Goal: Information Seeking & Learning: Learn about a topic

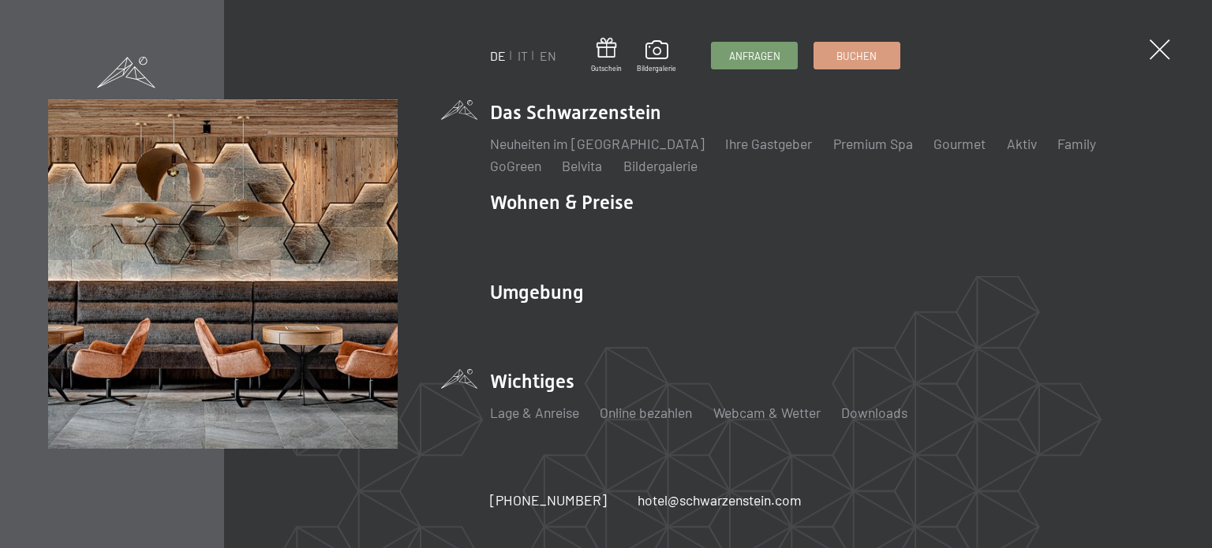
click at [547, 387] on li "Wichtiges Lage & Anreise Online bezahlen Webcam & Wetter Downloads" at bounding box center [827, 402] width 674 height 69
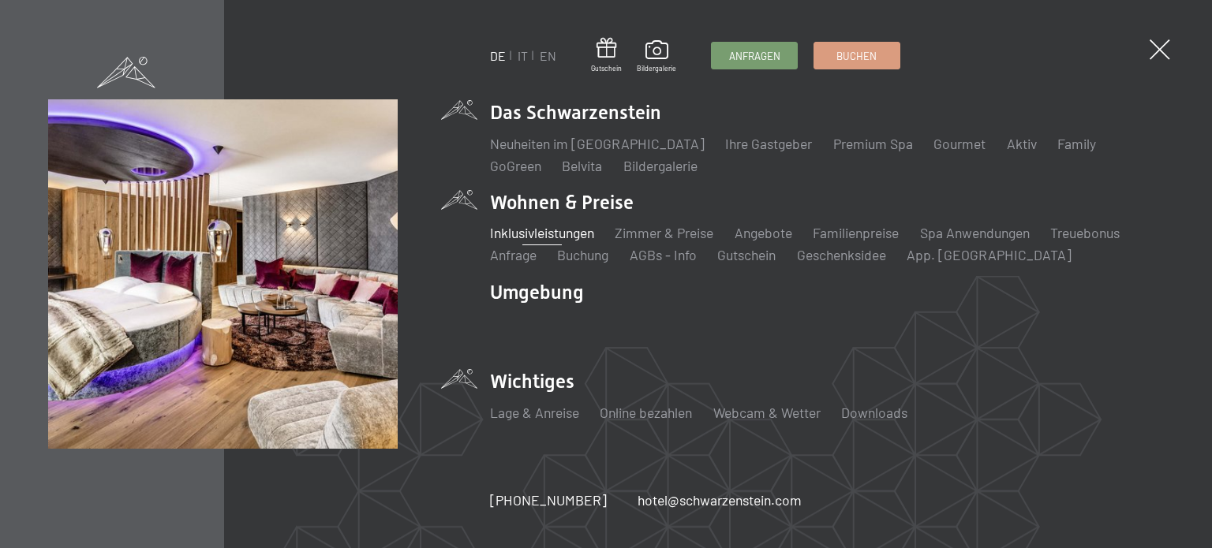
click at [548, 236] on link "Inklusivleistungen" at bounding box center [542, 232] width 104 height 17
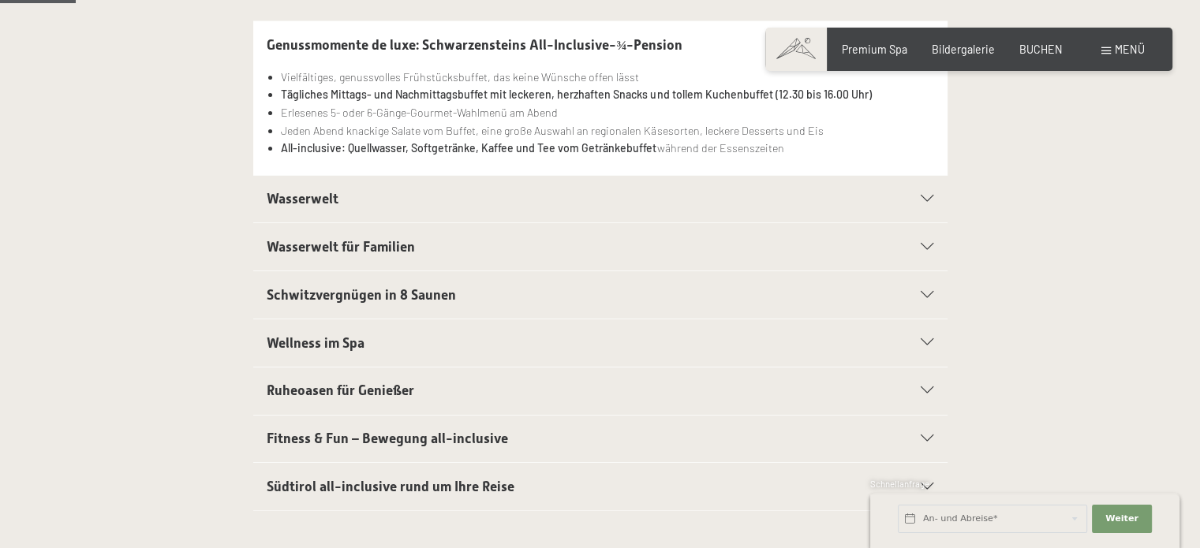
scroll to position [420, 0]
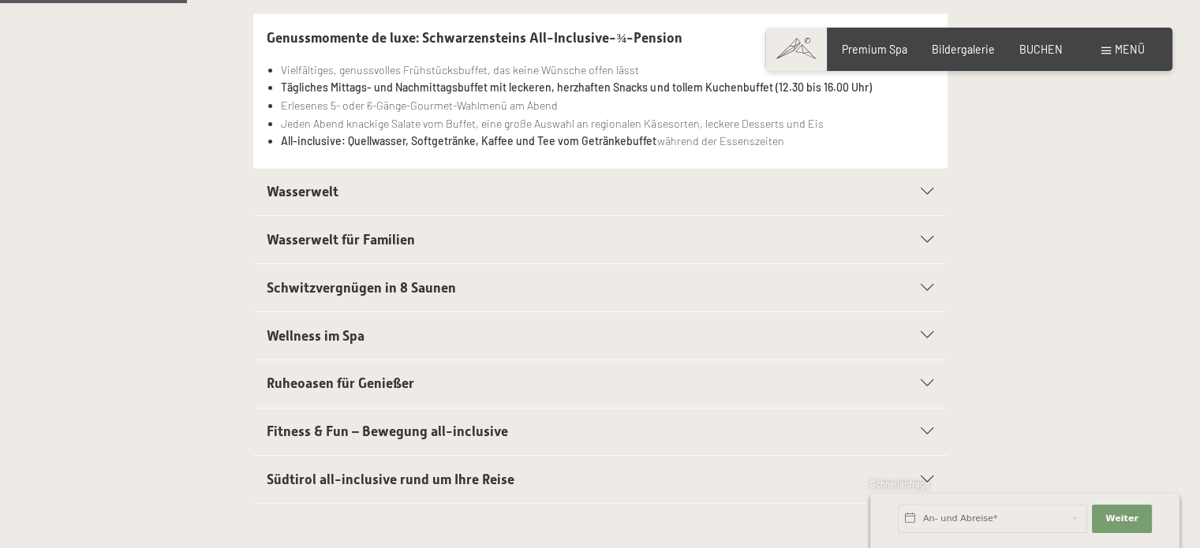
click at [297, 180] on div "Wasserwelt" at bounding box center [600, 192] width 667 height 47
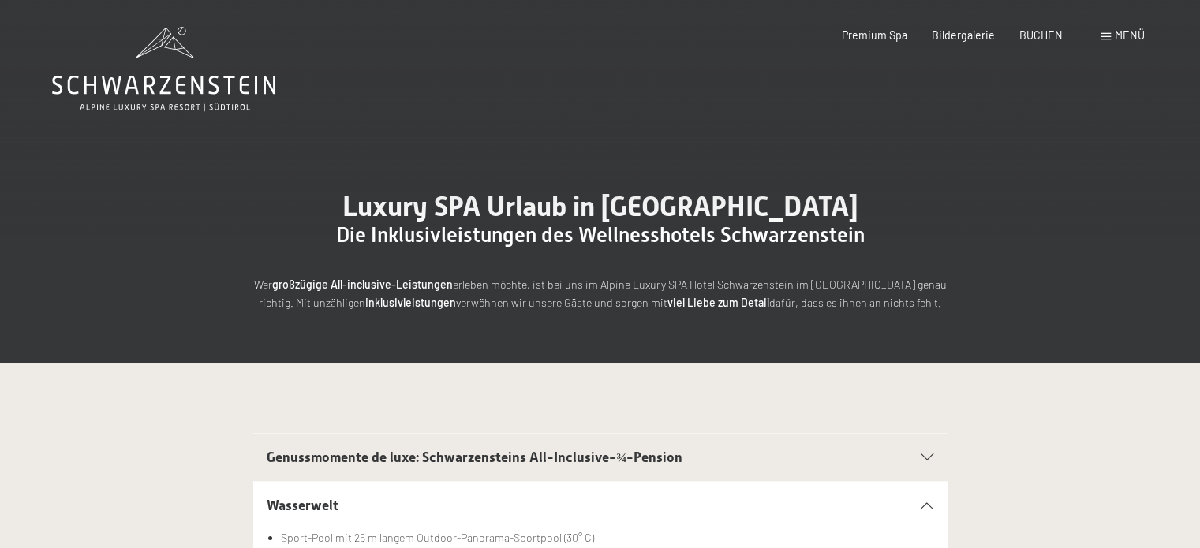
scroll to position [0, 0]
click at [883, 35] on span "Premium Spa" at bounding box center [874, 32] width 65 height 13
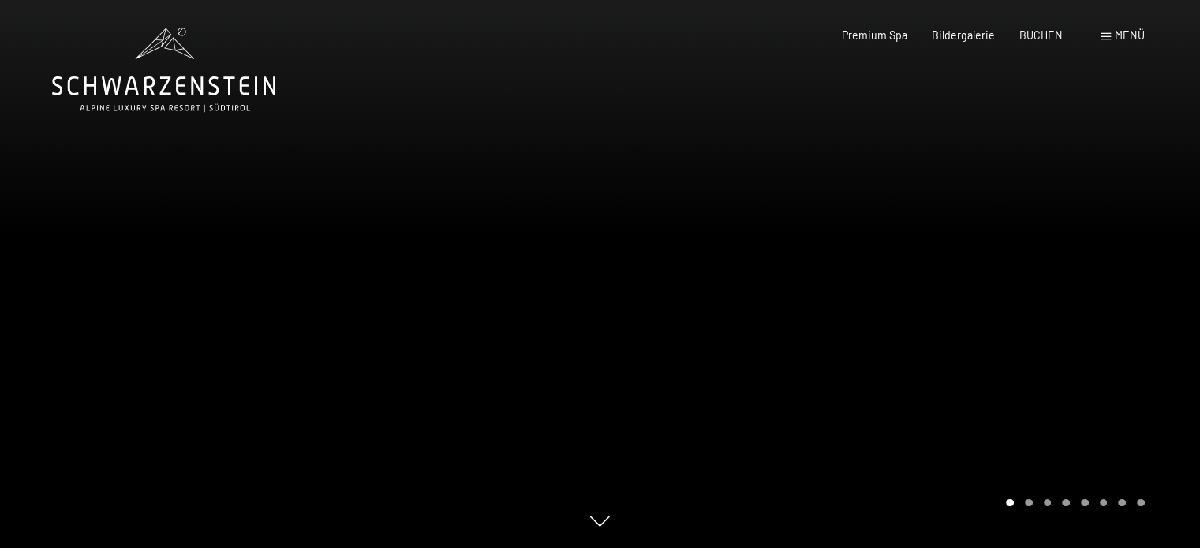
click at [1124, 32] on span "Menü" at bounding box center [1130, 34] width 30 height 13
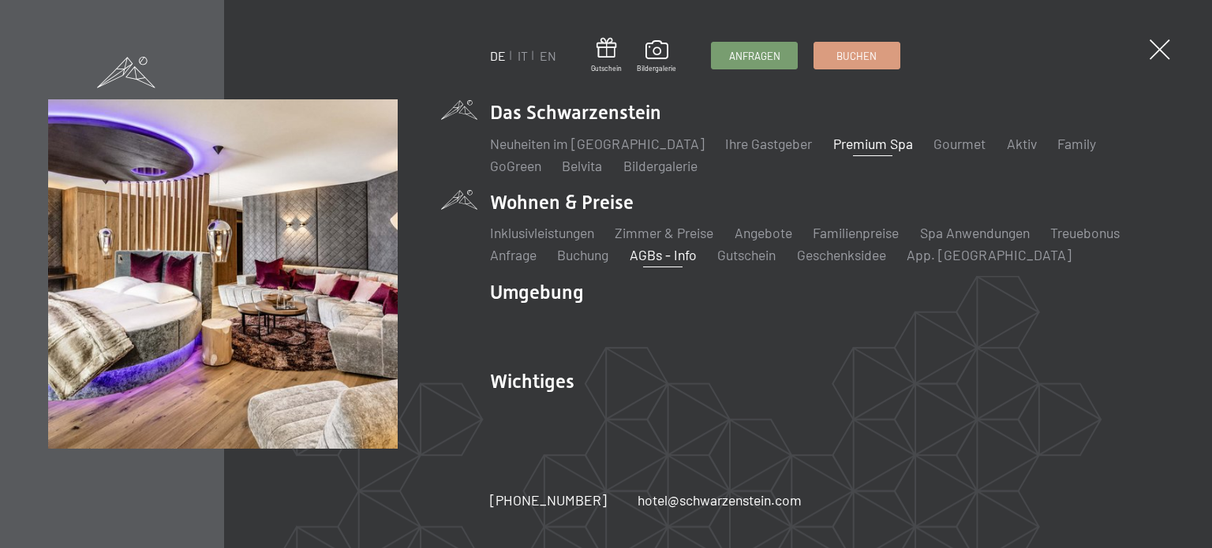
click at [663, 259] on link "AGBs - Info" at bounding box center [662, 254] width 67 height 17
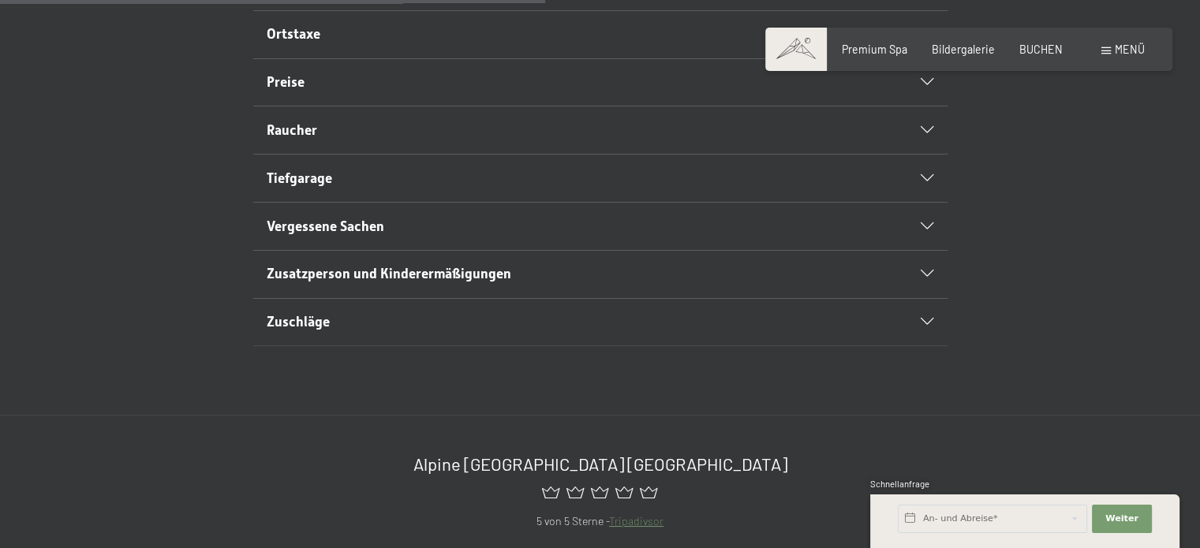
scroll to position [841, 0]
click at [312, 185] on span "Tiefgarage" at bounding box center [299, 178] width 65 height 16
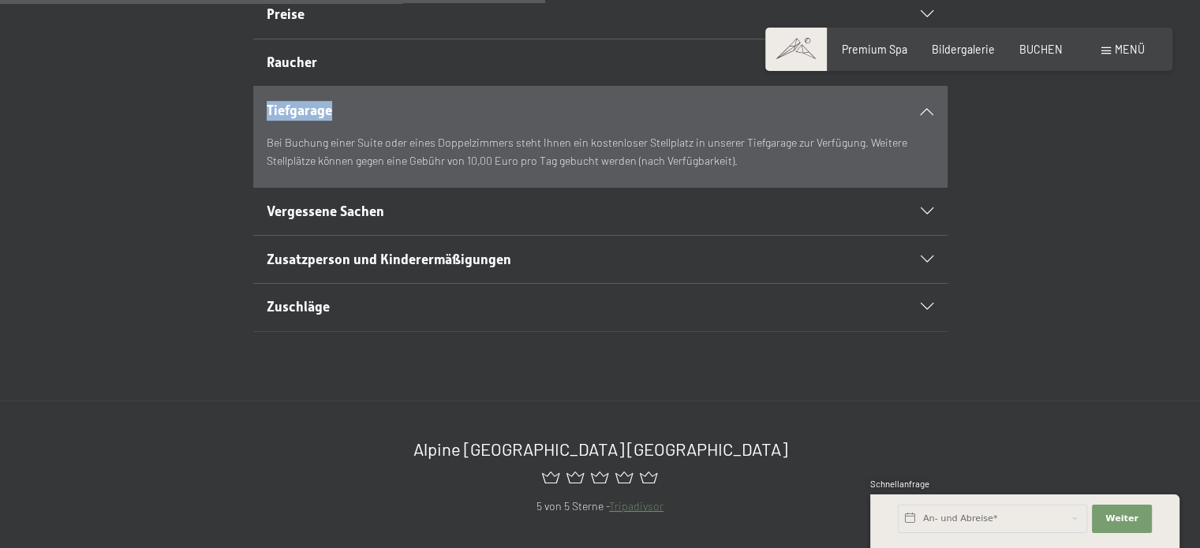
click at [312, 118] on span "Tiefgarage" at bounding box center [299, 111] width 65 height 16
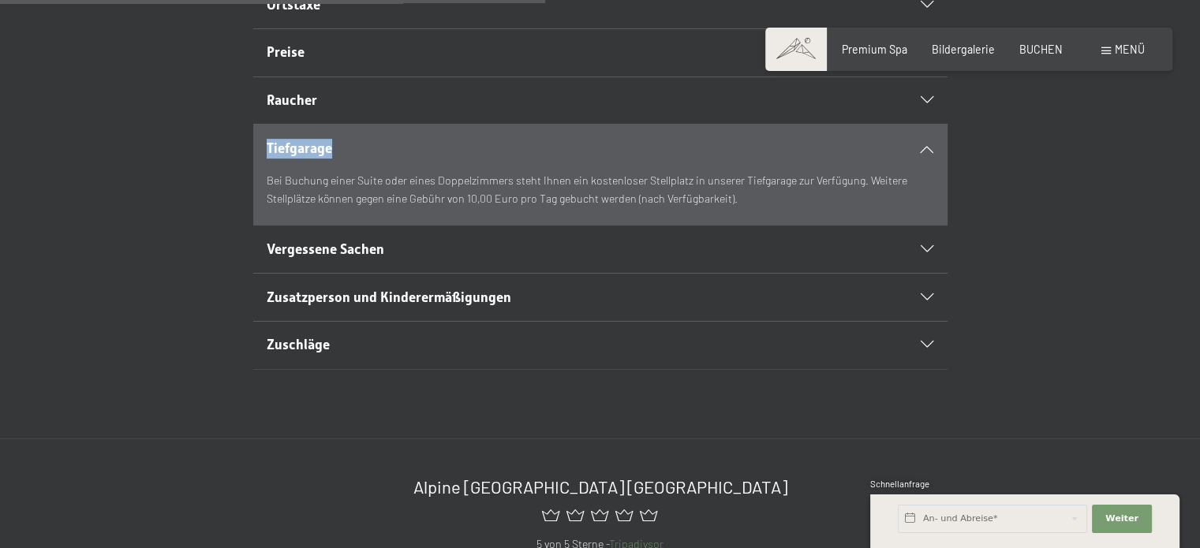
scroll to position [712, 0]
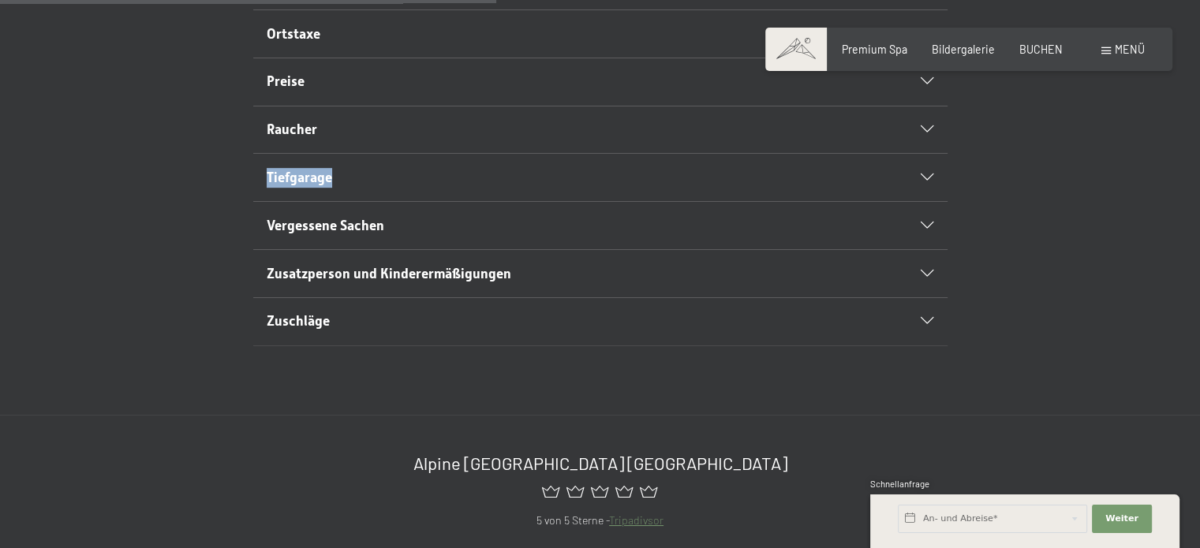
click at [312, 185] on span "Tiefgarage" at bounding box center [299, 178] width 65 height 16
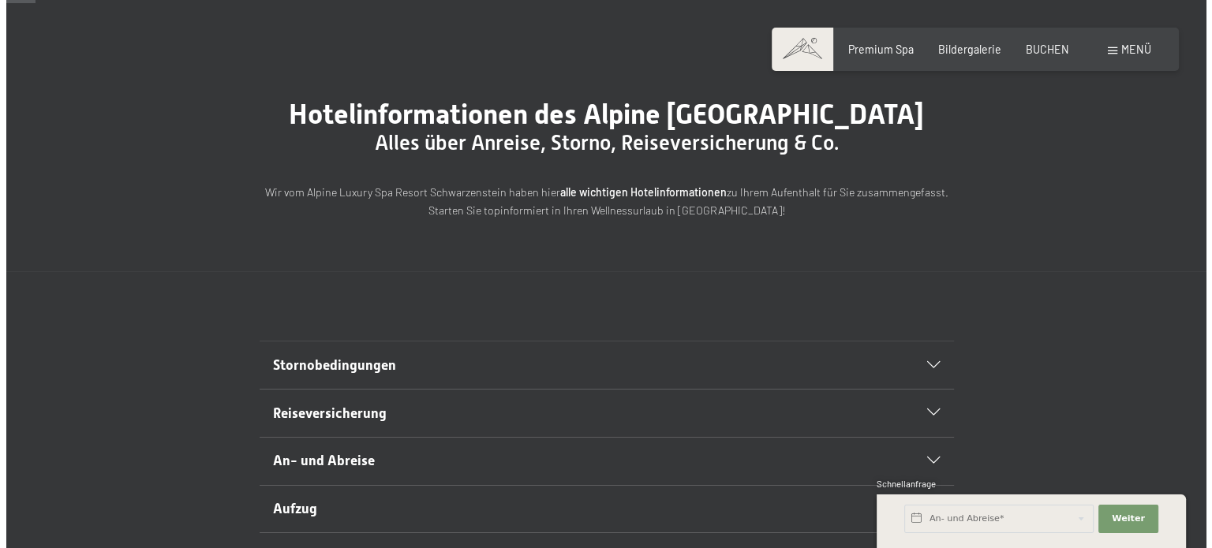
scroll to position [0, 0]
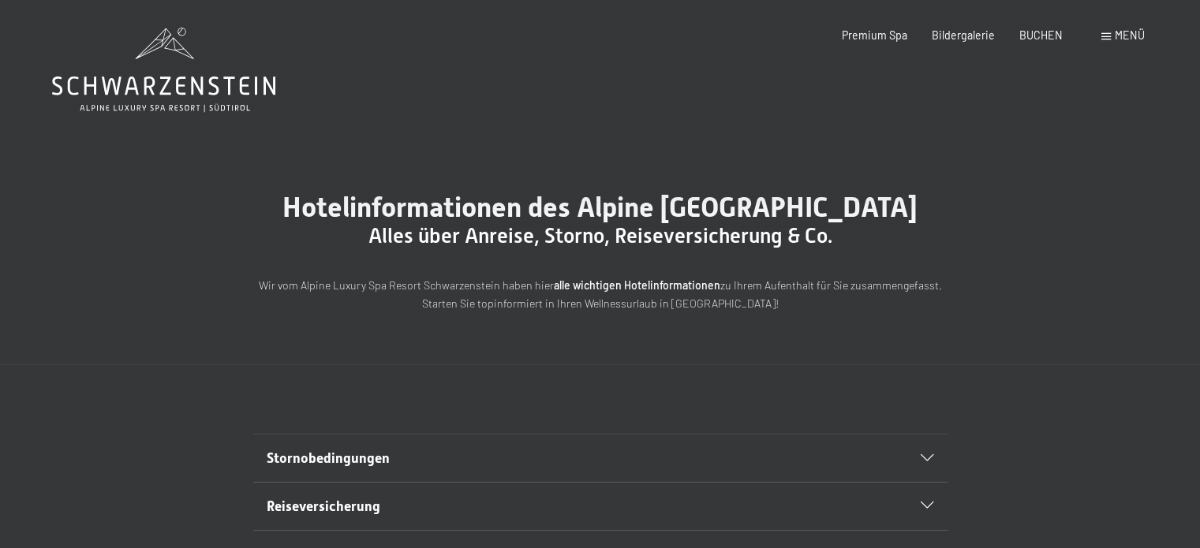
click at [1132, 34] on span "Menü" at bounding box center [1130, 34] width 30 height 13
click at [1128, 43] on div "Menü" at bounding box center [1122, 36] width 43 height 16
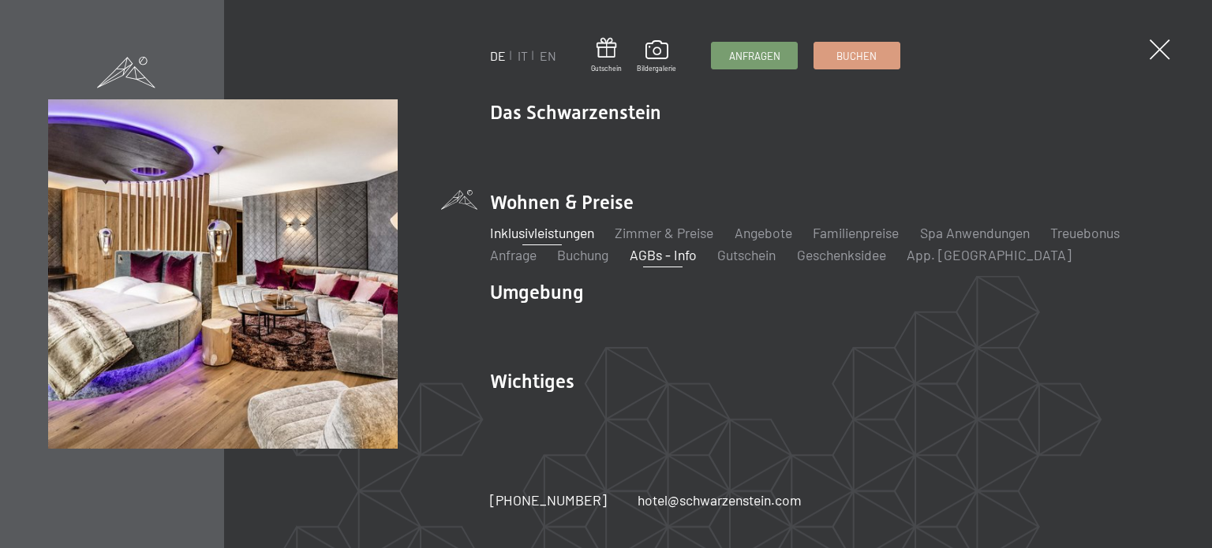
click at [551, 234] on link "Inklusivleistungen" at bounding box center [542, 232] width 104 height 17
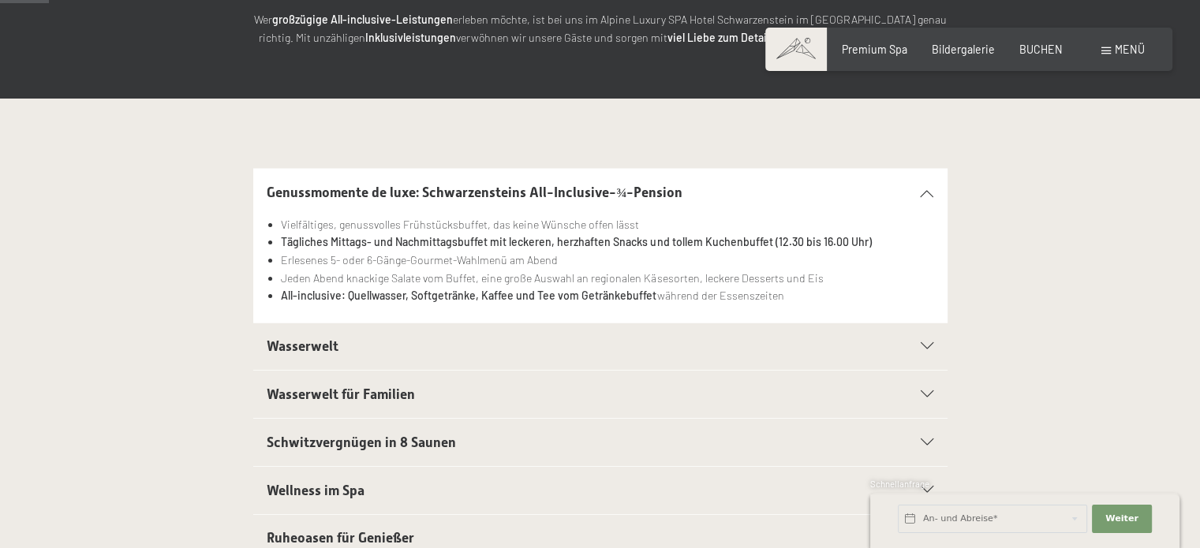
scroll to position [420, 0]
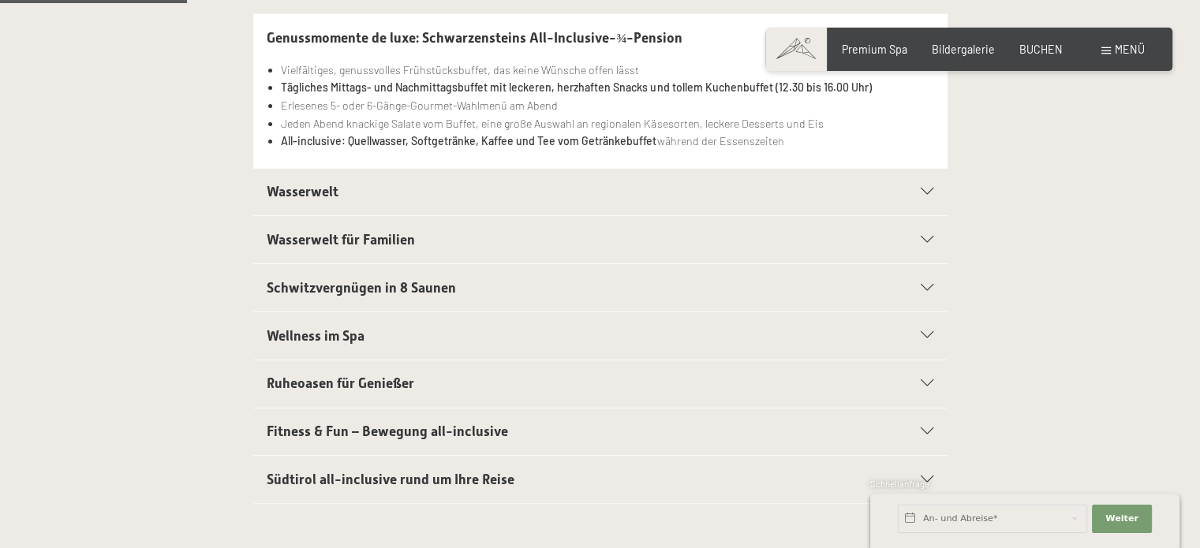
click at [338, 328] on span "Wellness im Spa" at bounding box center [316, 336] width 98 height 16
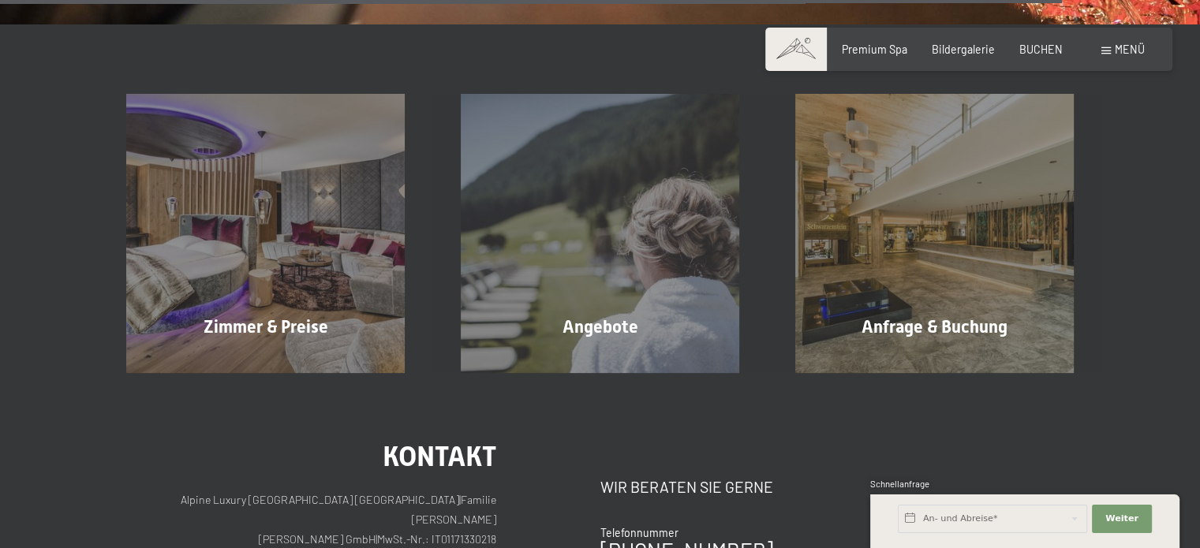
scroll to position [2788, 0]
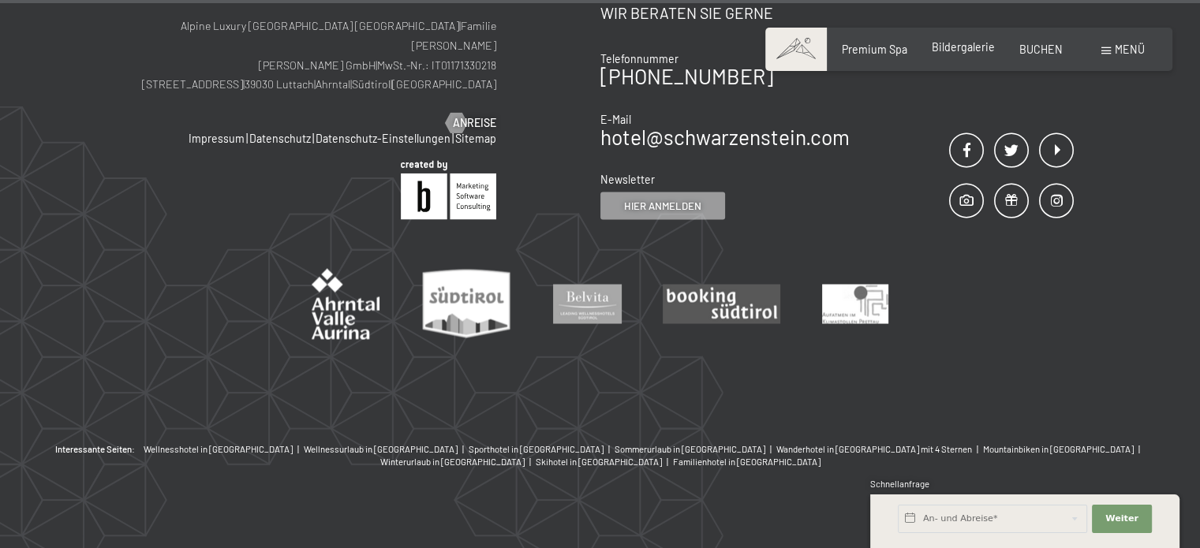
click at [993, 47] on span "Bildergalerie" at bounding box center [963, 46] width 63 height 13
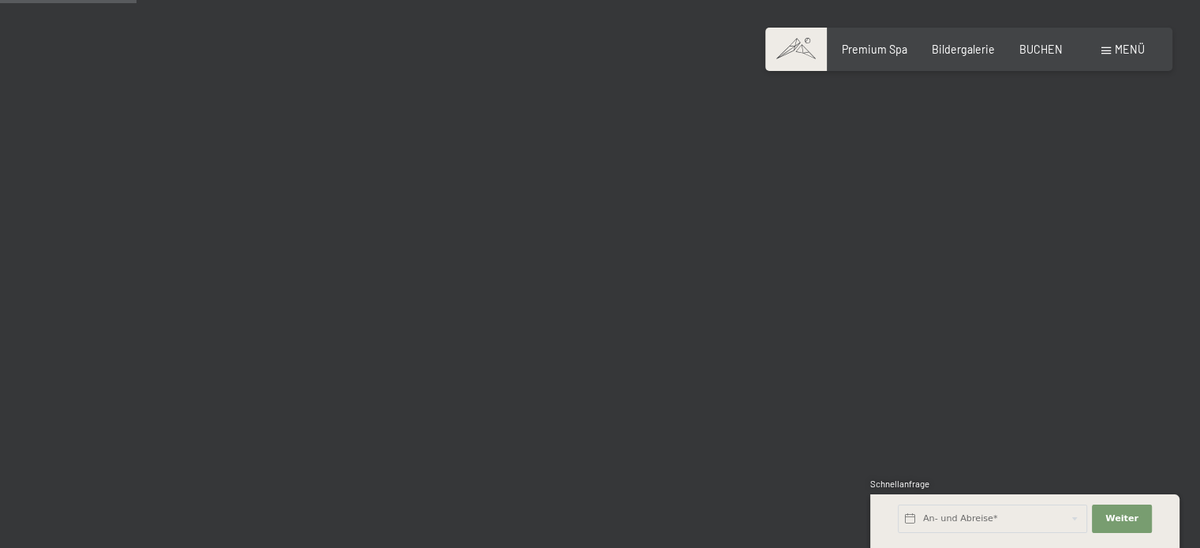
scroll to position [2524, 0]
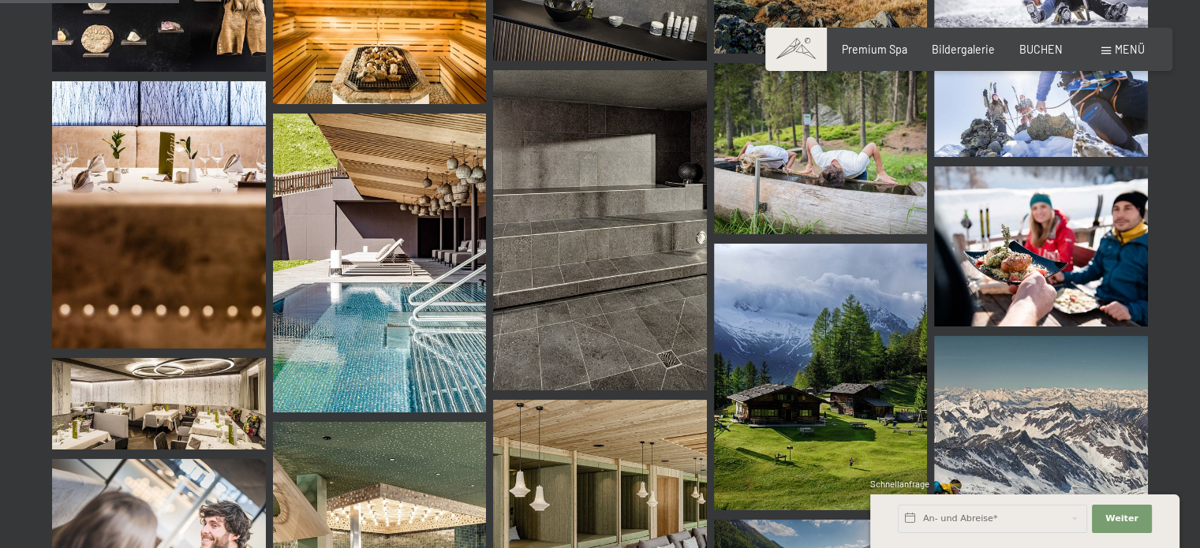
click at [374, 286] on img at bounding box center [380, 263] width 214 height 299
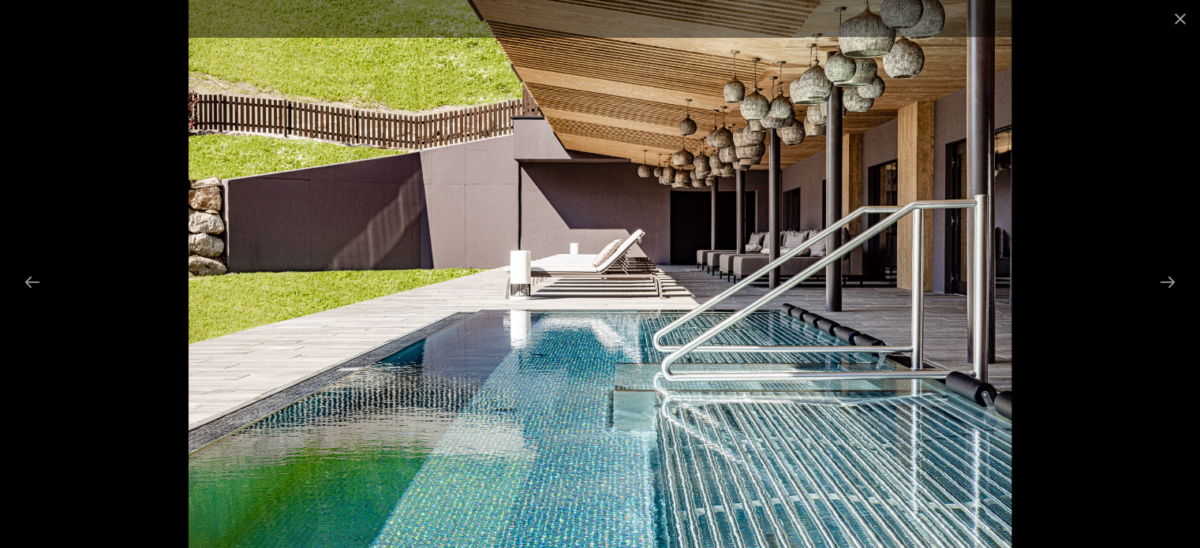
scroll to position [3365, 0]
click at [1173, 274] on button "Next slide" at bounding box center [1167, 282] width 33 height 31
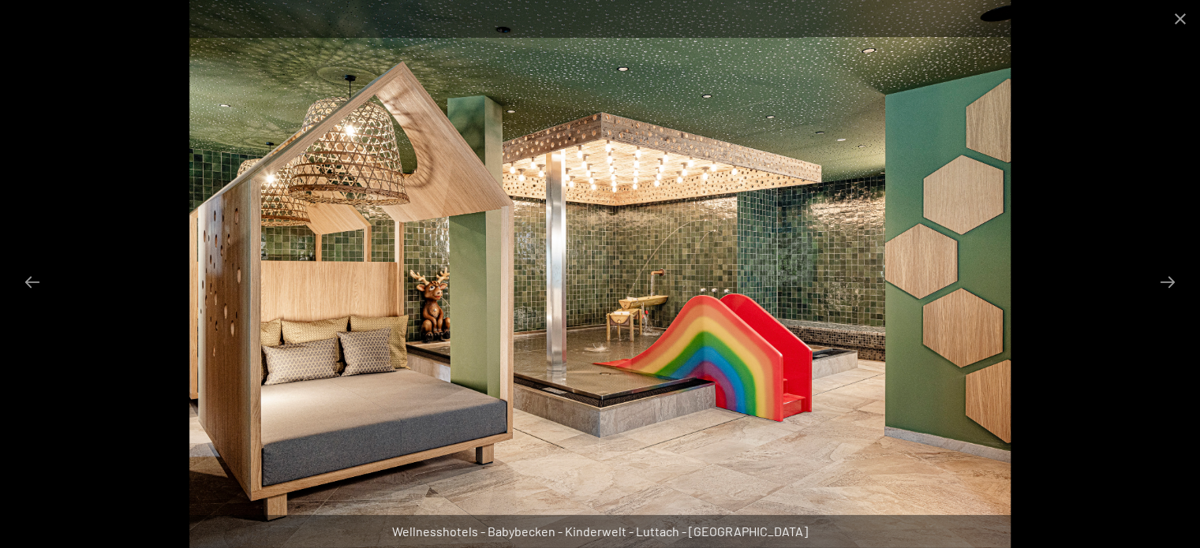
click at [1164, 264] on div at bounding box center [600, 274] width 1200 height 548
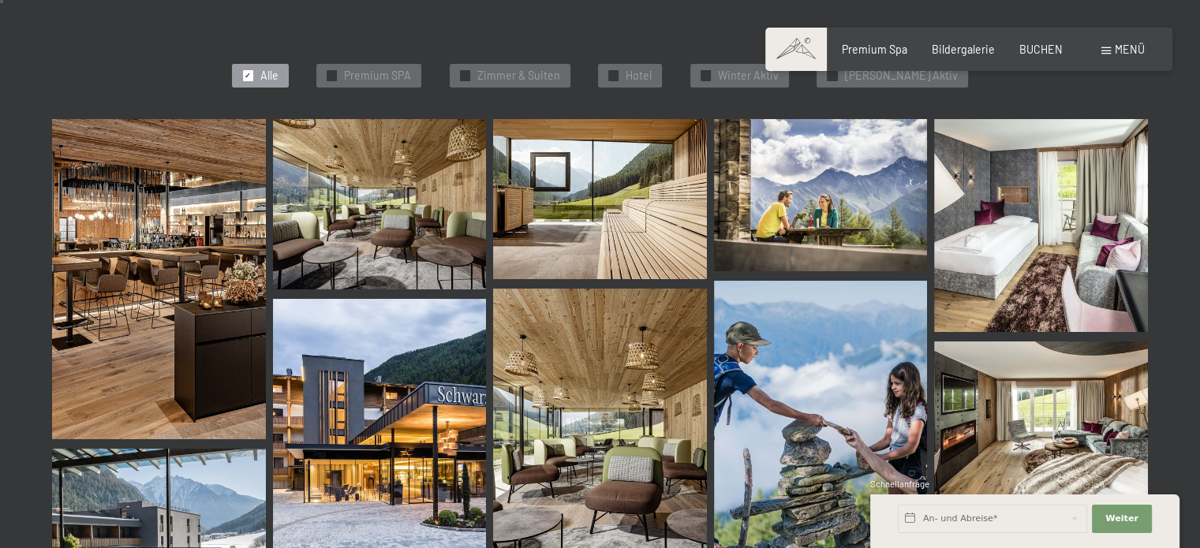
scroll to position [0, 0]
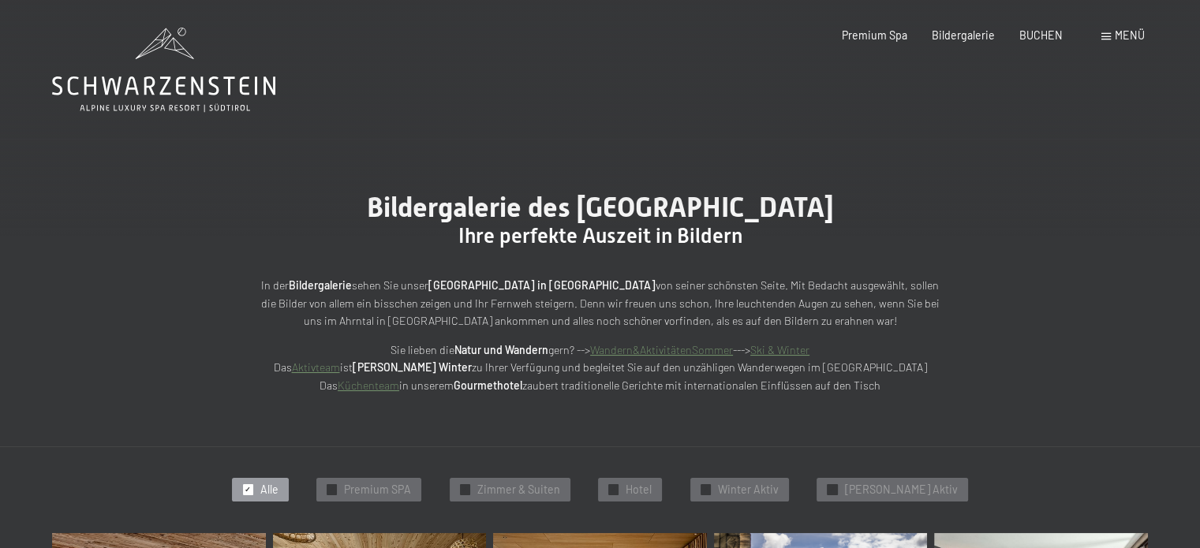
click at [170, 84] on icon at bounding box center [163, 70] width 223 height 84
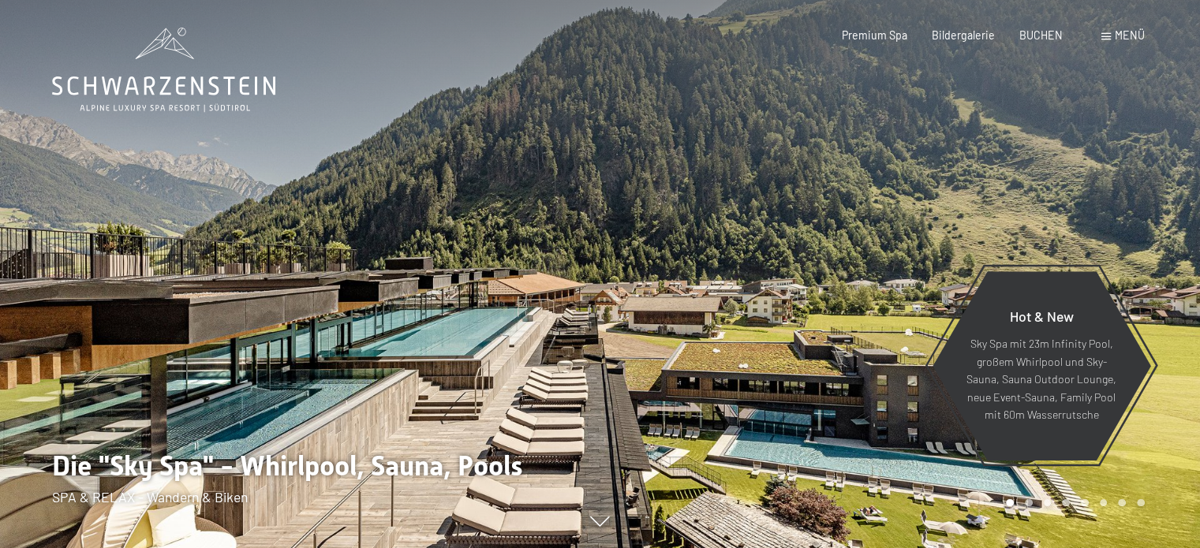
drag, startPoint x: 902, startPoint y: 443, endPoint x: 746, endPoint y: 293, distance: 217.0
click at [746, 293] on div at bounding box center [900, 274] width 600 height 548
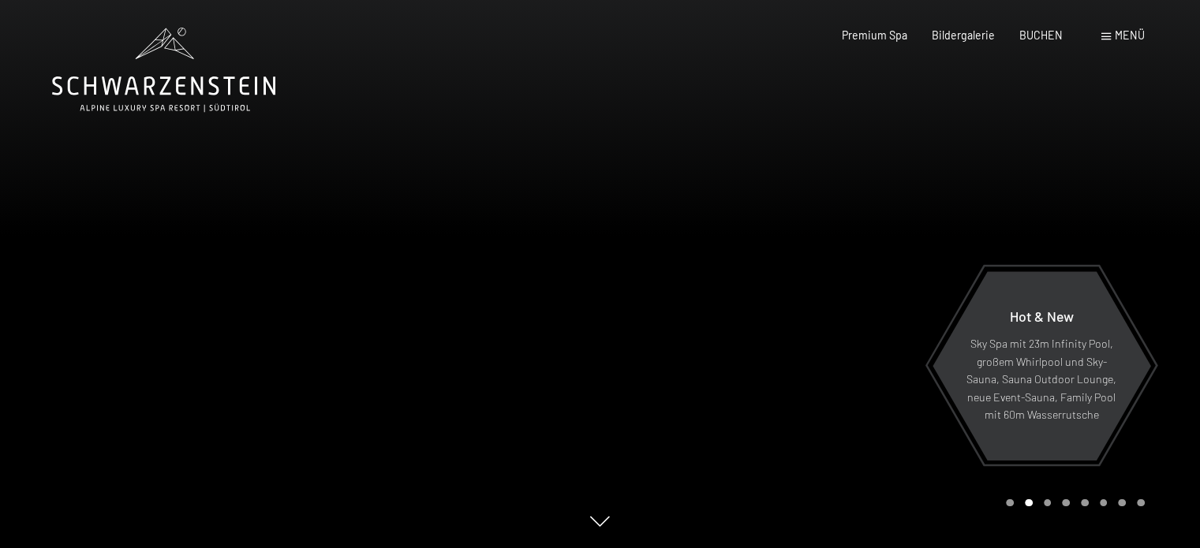
click at [84, 159] on div at bounding box center [300, 274] width 600 height 548
